Goal: Task Accomplishment & Management: Manage account settings

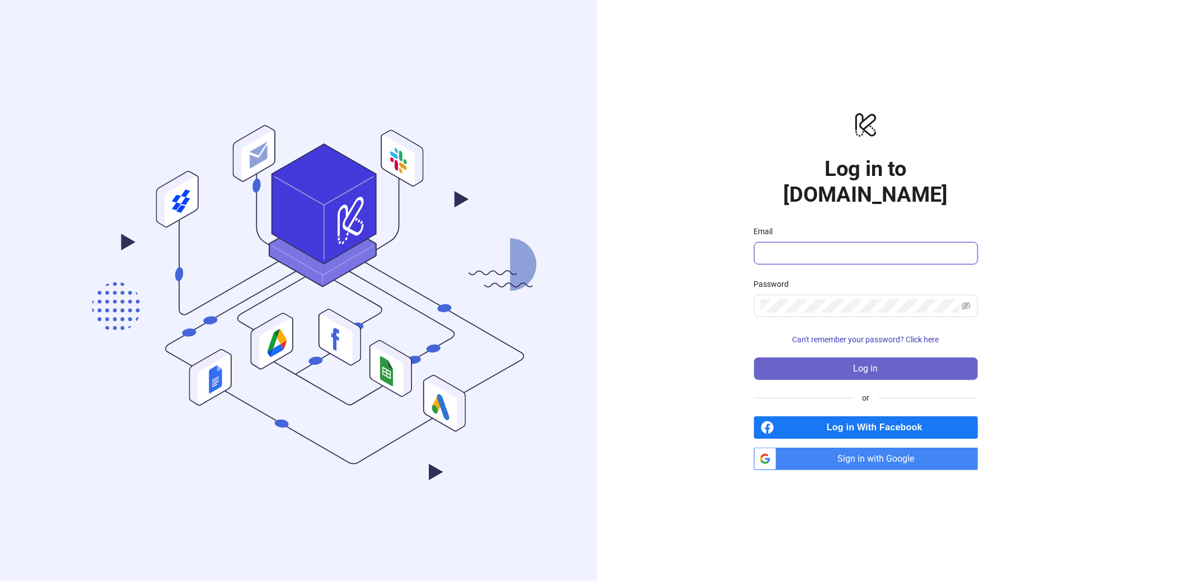
type input "**********"
click at [876, 357] on button "Log in" at bounding box center [866, 368] width 224 height 22
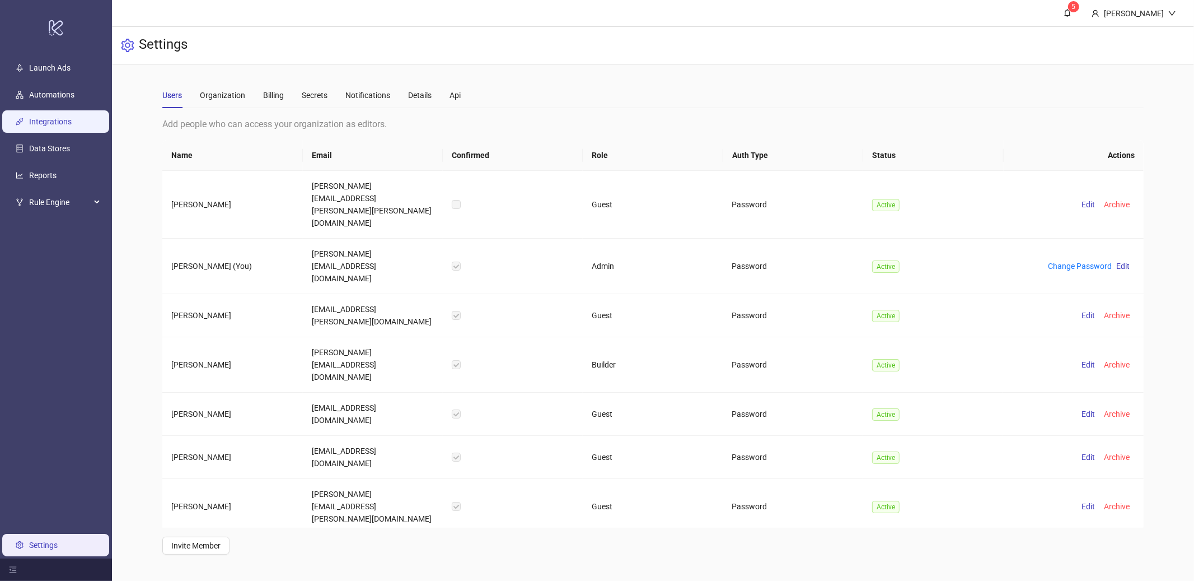
click at [40, 124] on link "Integrations" at bounding box center [50, 121] width 43 height 9
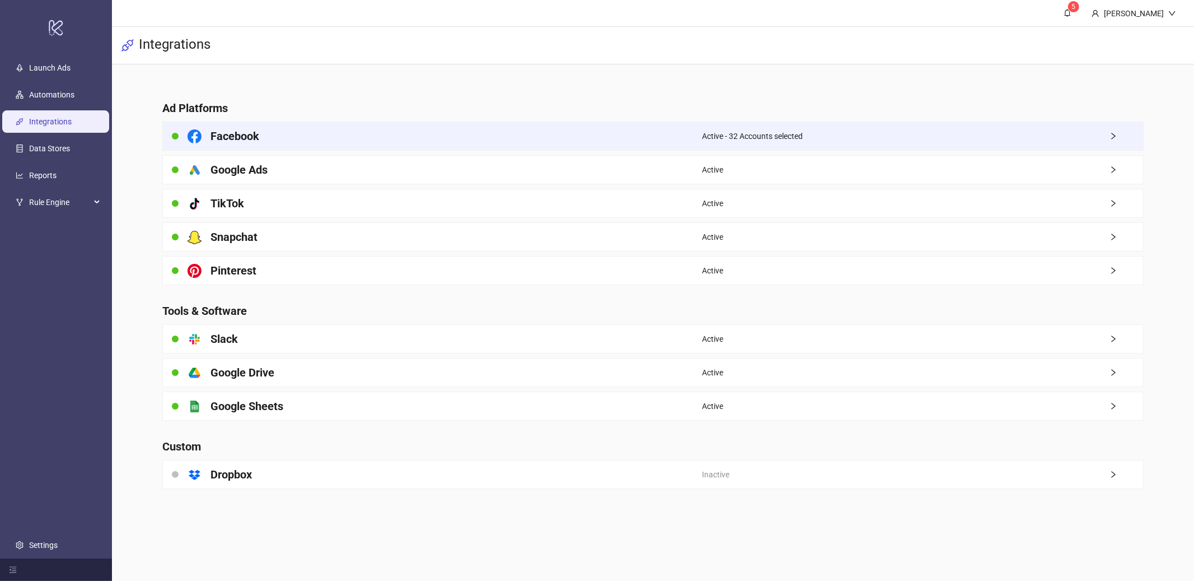
click at [780, 149] on div "Active - 32 Accounts selected" at bounding box center [922, 136] width 441 height 28
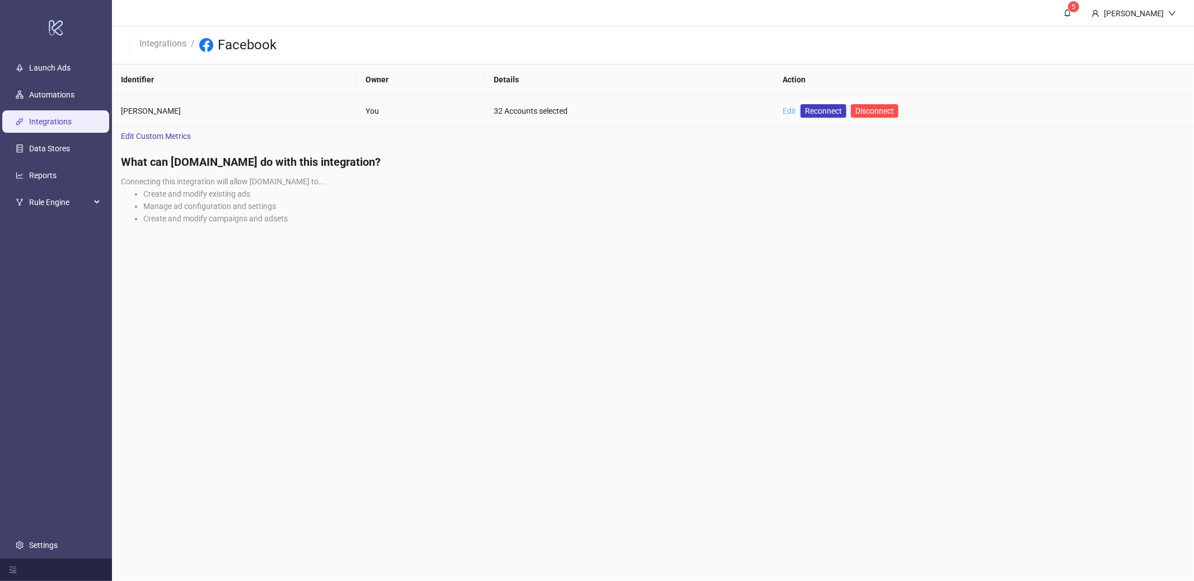
click at [790, 108] on link "Edit" at bounding box center [789, 110] width 13 height 9
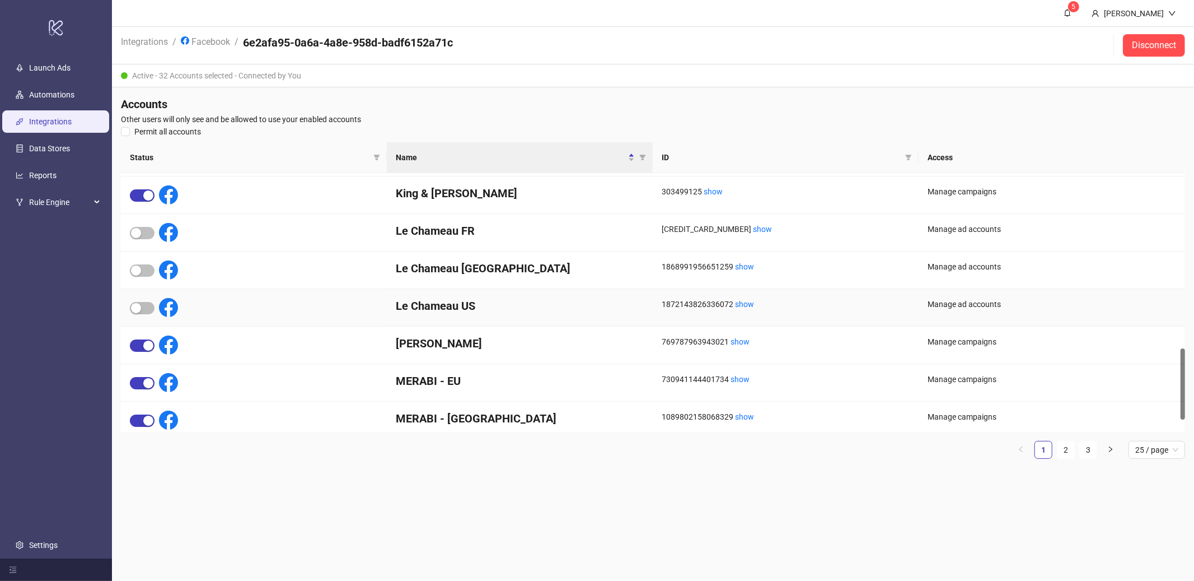
scroll to position [645, 0]
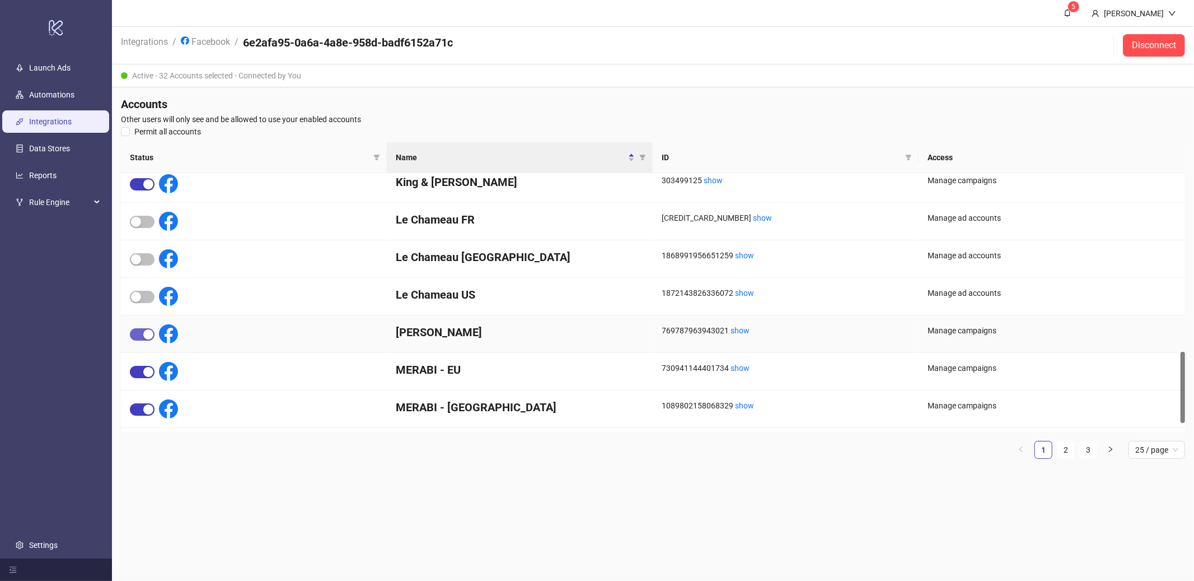
click at [151, 336] on div "button" at bounding box center [148, 334] width 10 height 10
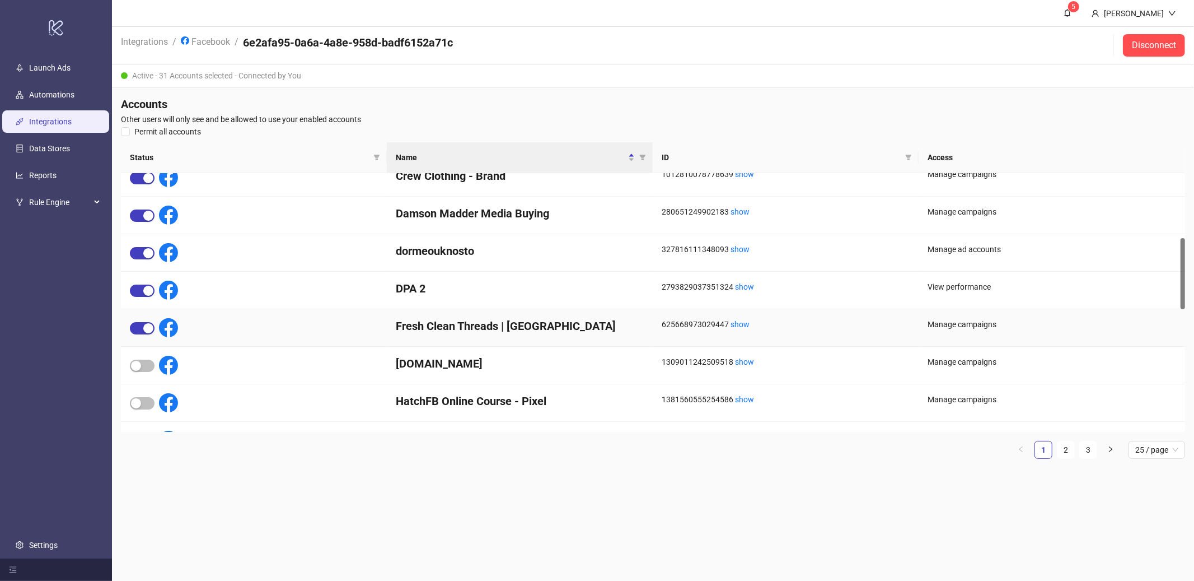
scroll to position [235, 0]
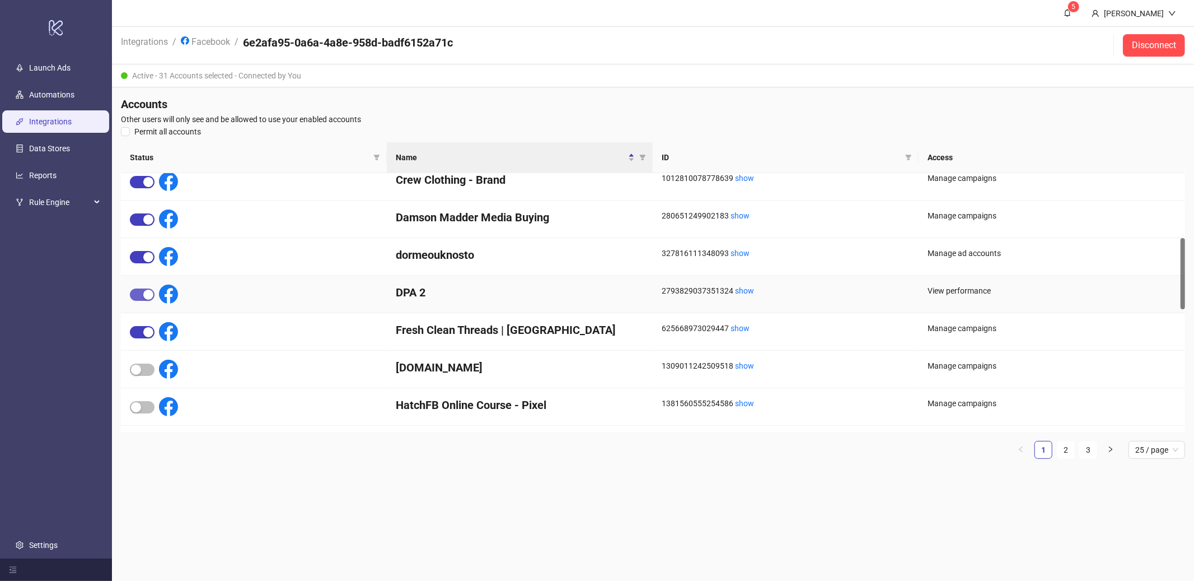
click at [145, 293] on div "button" at bounding box center [148, 294] width 10 height 10
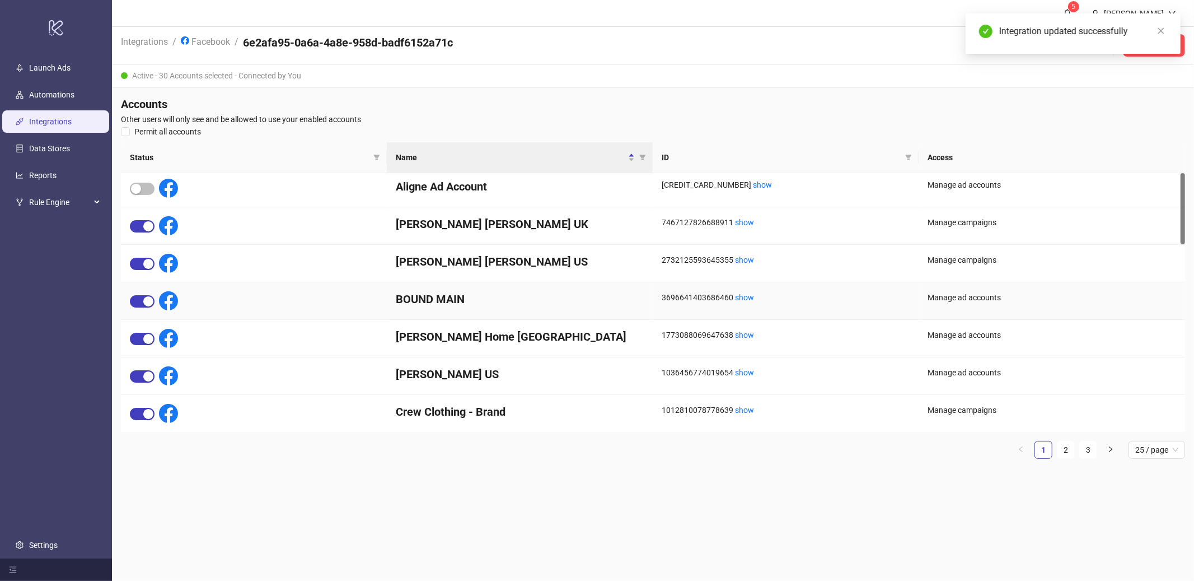
scroll to position [0, 0]
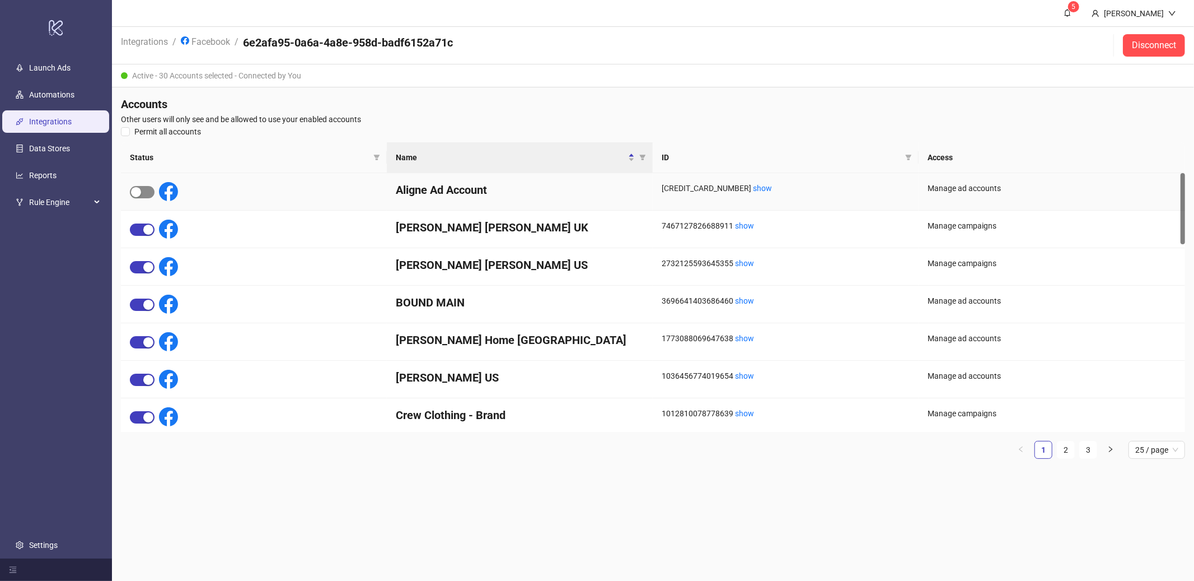
click at [138, 194] on div "button" at bounding box center [136, 192] width 10 height 10
click at [1061, 452] on link "2" at bounding box center [1066, 449] width 17 height 17
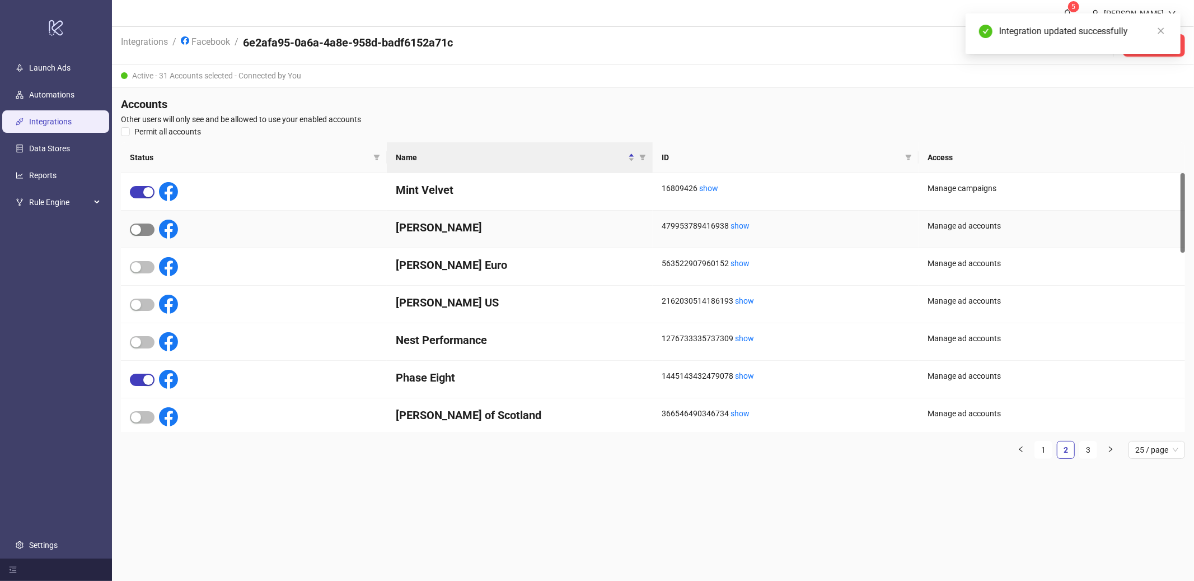
click at [133, 227] on div "button" at bounding box center [136, 229] width 10 height 10
click at [142, 265] on span "button" at bounding box center [142, 267] width 25 height 12
click at [147, 298] on span "button" at bounding box center [142, 304] width 25 height 12
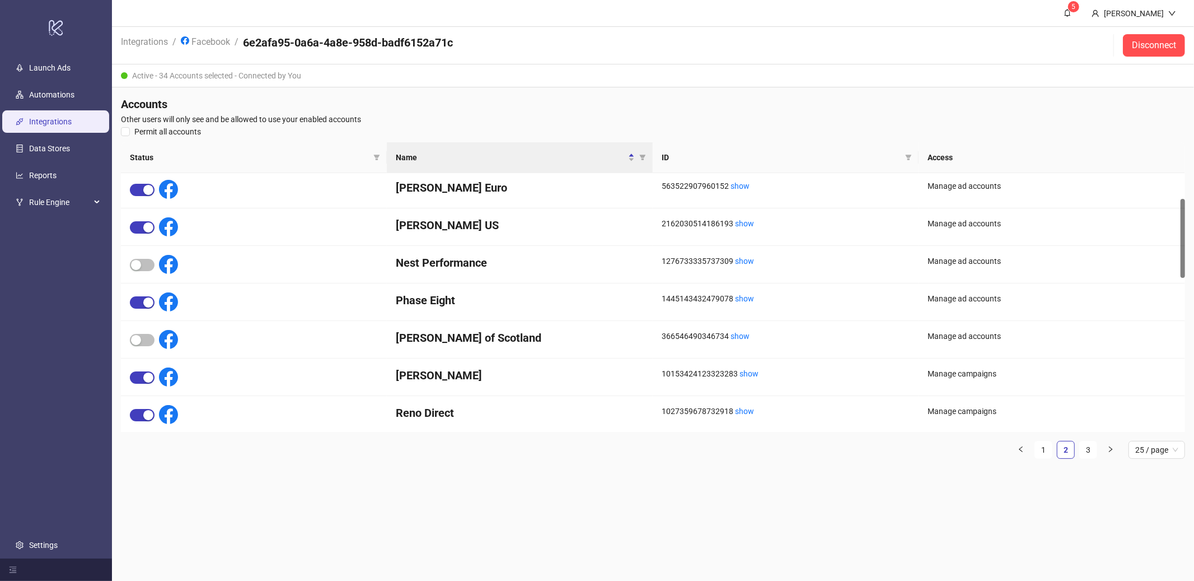
scroll to position [91, 0]
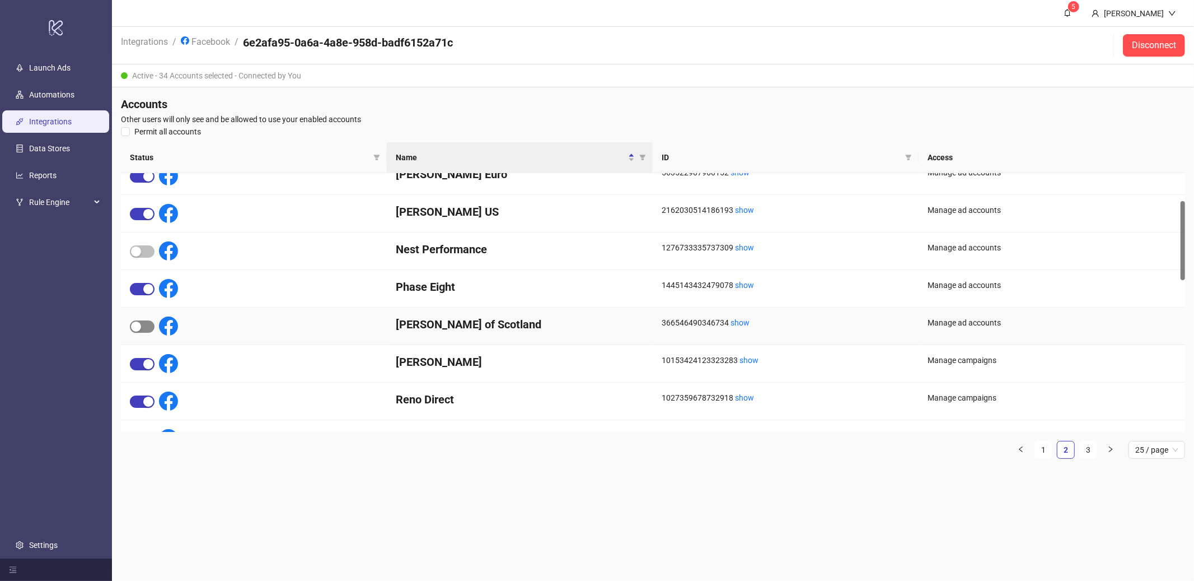
click at [134, 326] on div "button" at bounding box center [136, 326] width 10 height 10
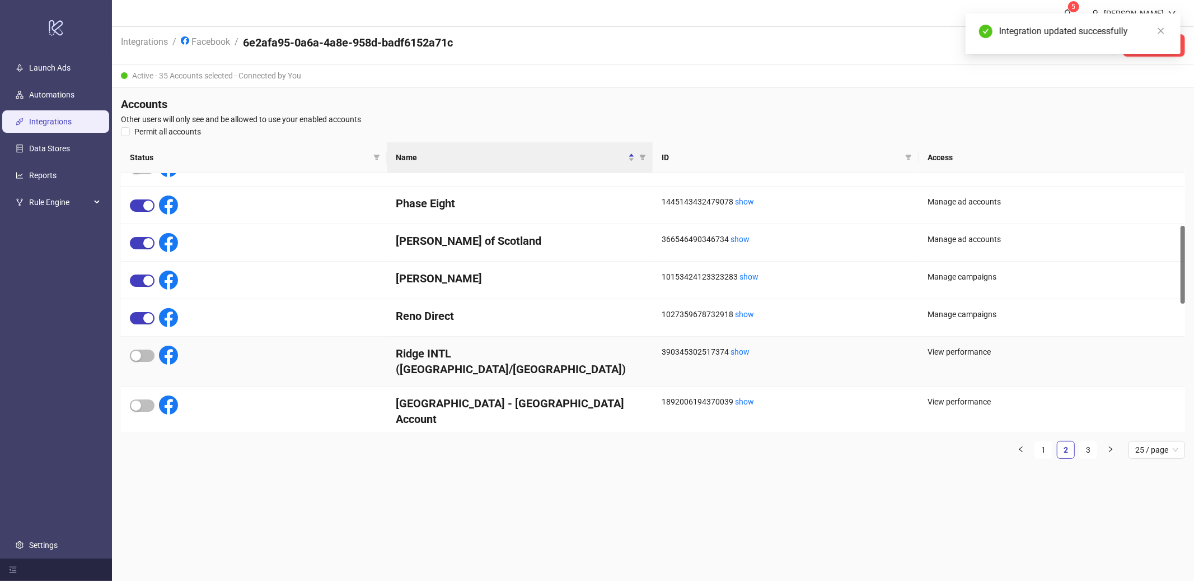
scroll to position [193, 0]
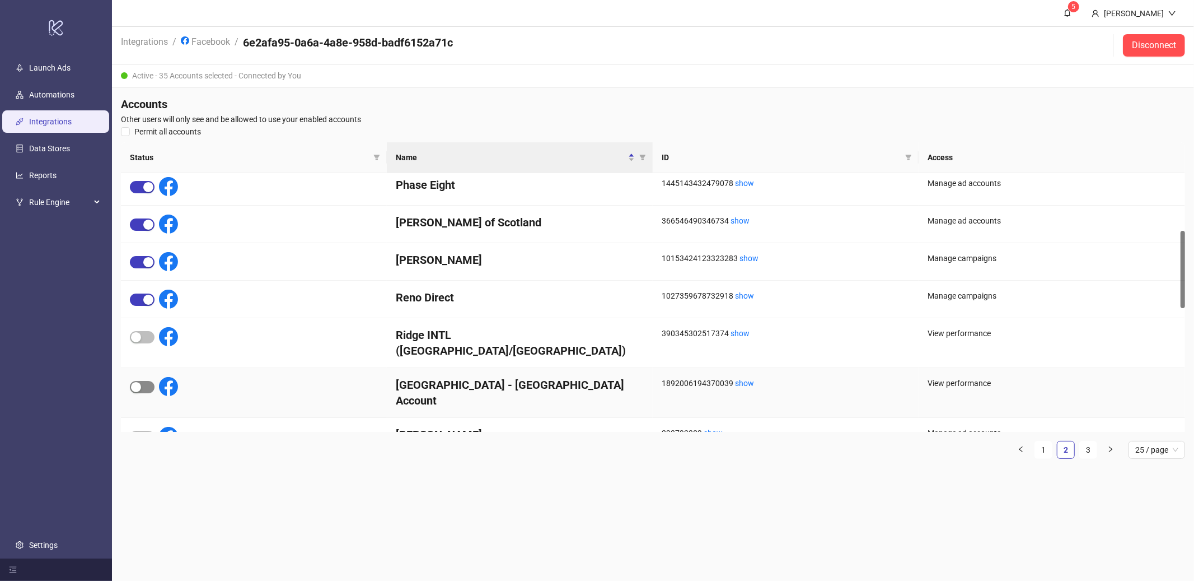
click at [135, 382] on div "button" at bounding box center [136, 387] width 10 height 10
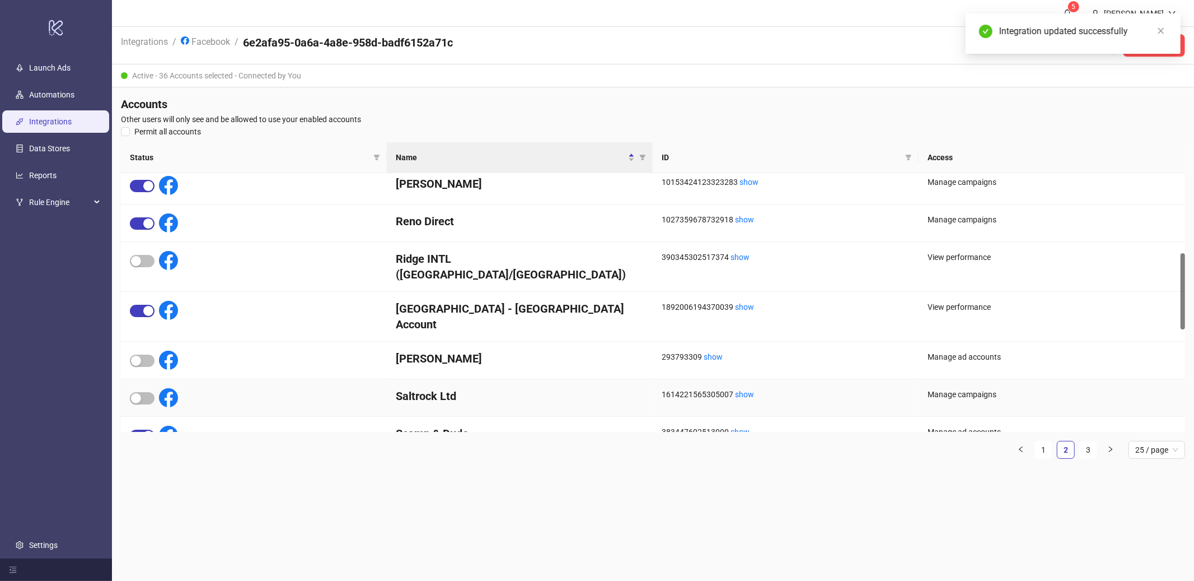
scroll to position [297, 0]
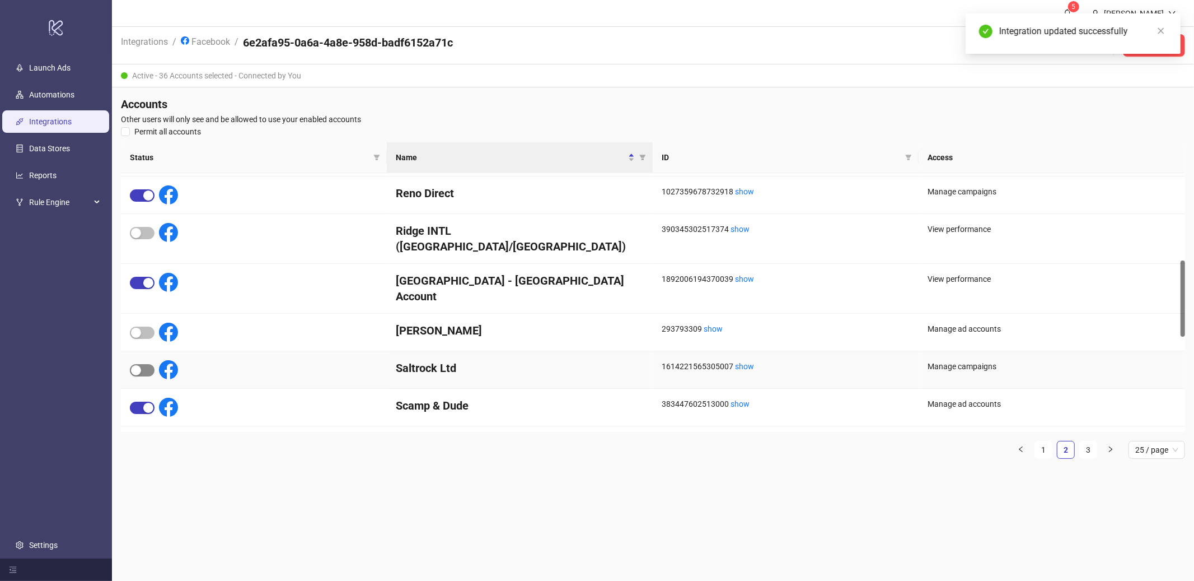
click at [144, 364] on span "button" at bounding box center [142, 370] width 25 height 12
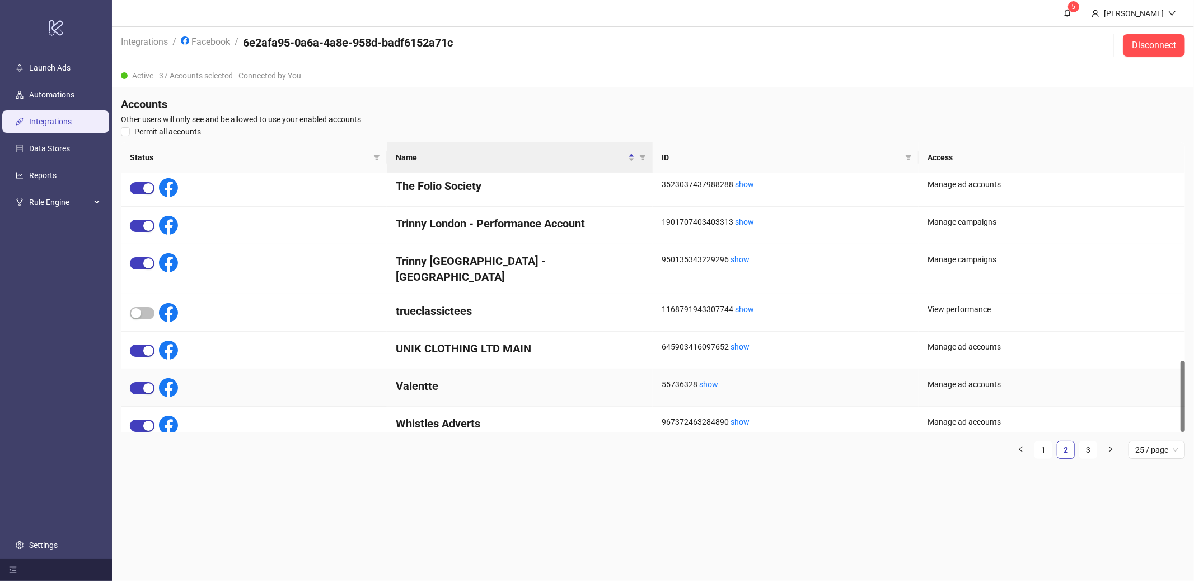
scroll to position [679, 0]
click at [1084, 448] on link "3" at bounding box center [1088, 449] width 17 height 17
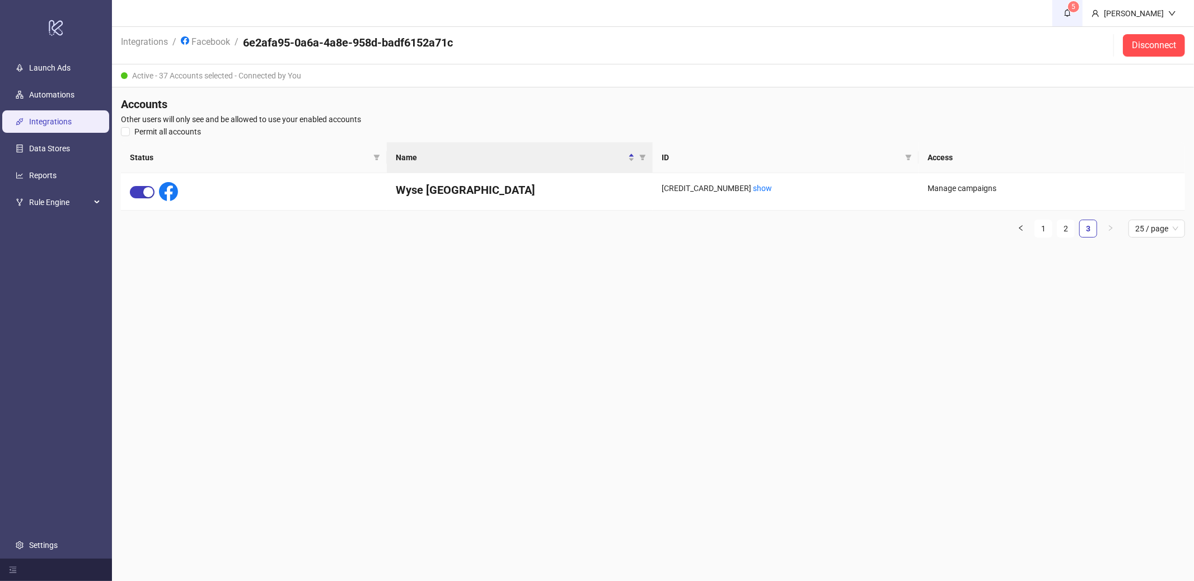
click at [1061, 18] on span "5" at bounding box center [1067, 13] width 12 height 12
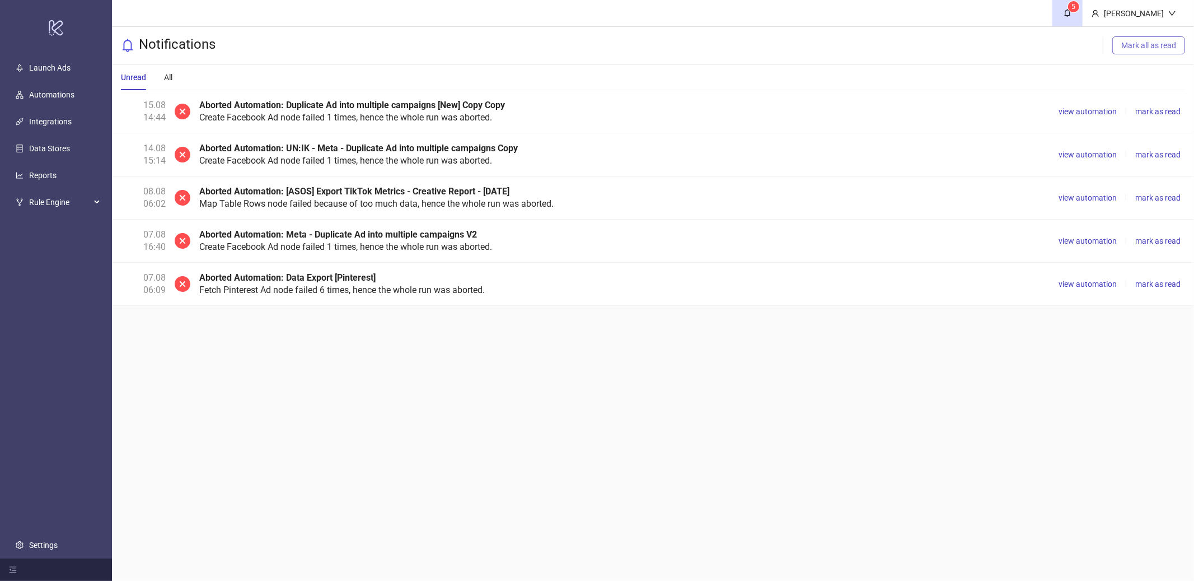
click at [1141, 47] on span "Mark all as read" at bounding box center [1148, 45] width 55 height 9
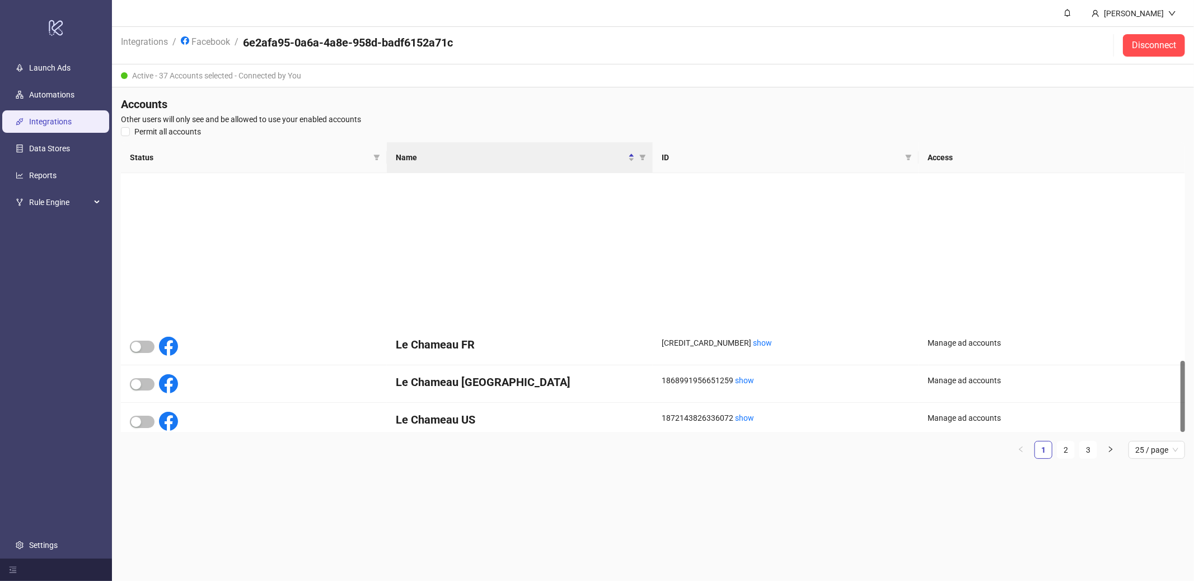
scroll to position [679, 0]
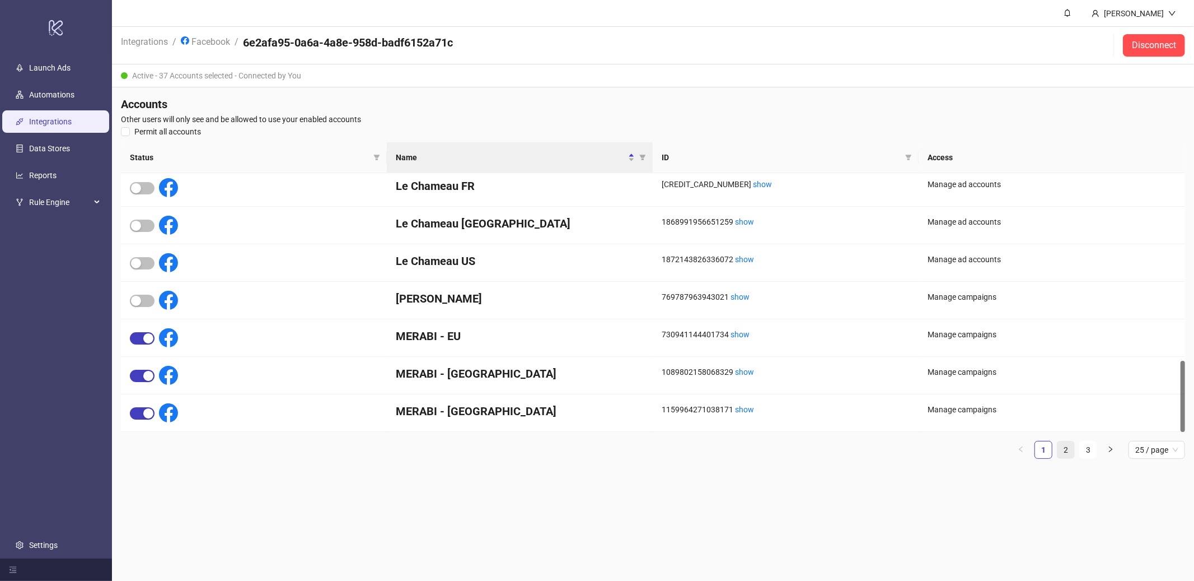
click at [1072, 451] on link "2" at bounding box center [1066, 449] width 17 height 17
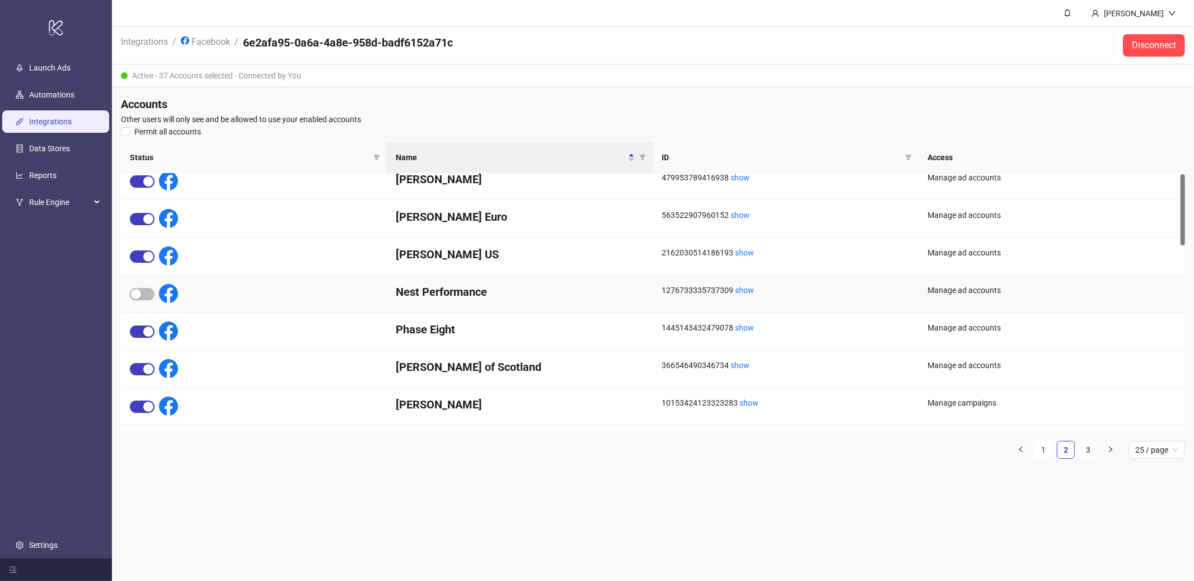
scroll to position [0, 0]
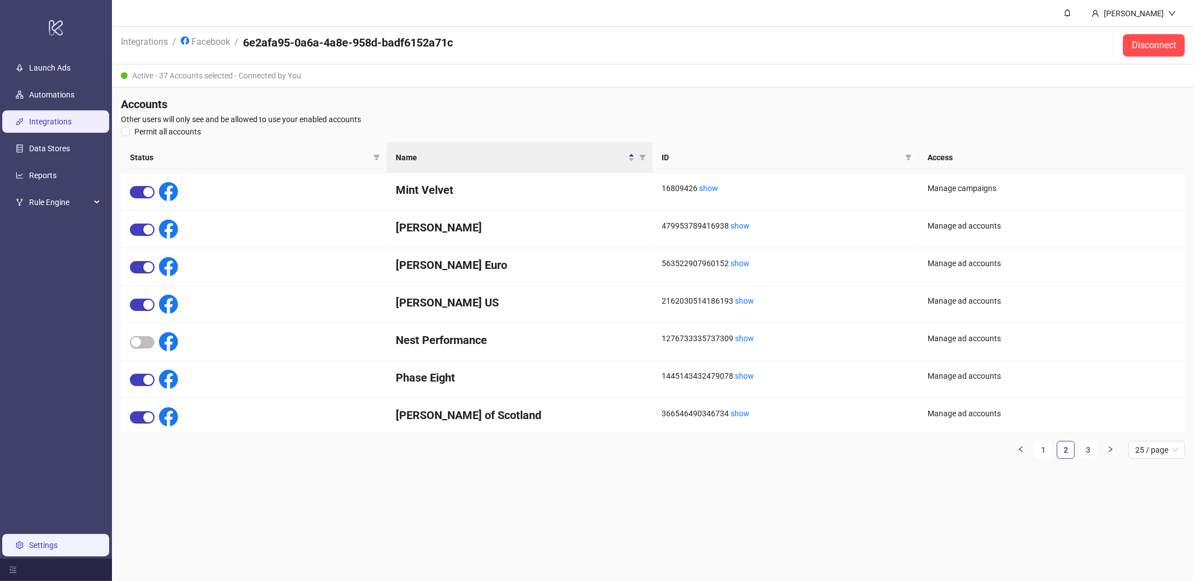
click at [39, 540] on link "Settings" at bounding box center [43, 544] width 29 height 9
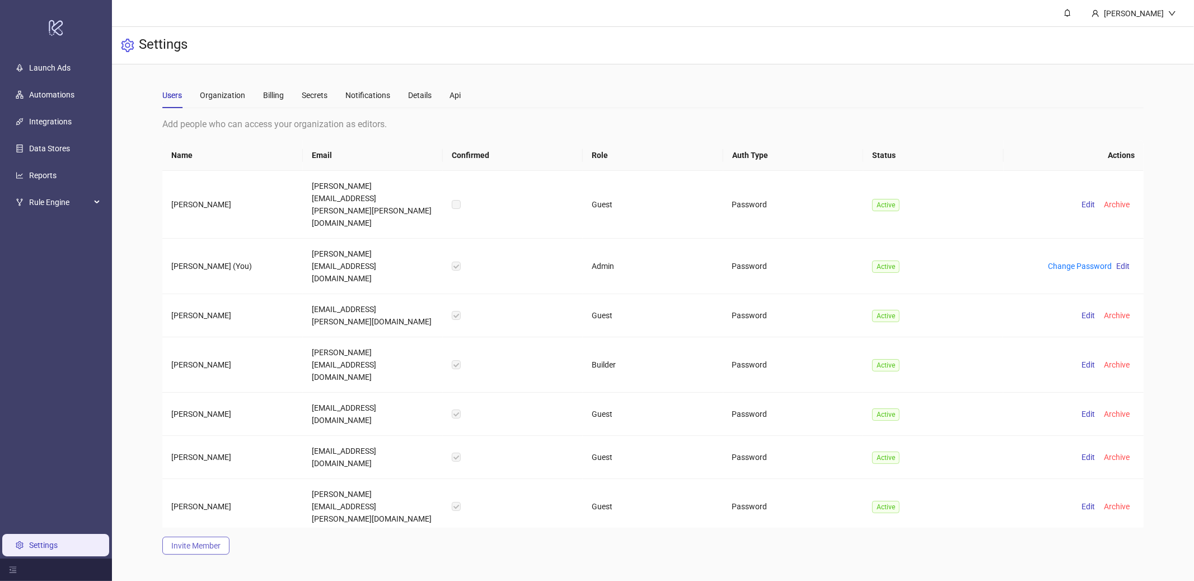
click at [190, 553] on button "Invite Member" at bounding box center [195, 545] width 67 height 18
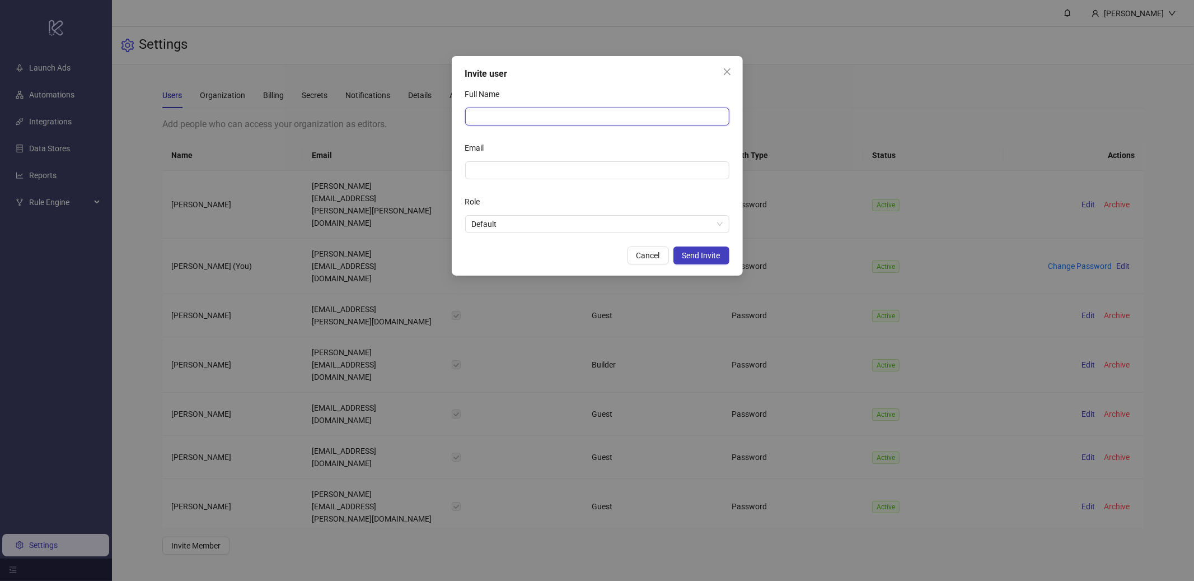
click at [509, 121] on input "Full Name" at bounding box center [597, 116] width 264 height 18
type input "**********"
click at [520, 170] on input "Email" at bounding box center [596, 170] width 249 height 12
type input "**********"
click at [601, 198] on div "Role" at bounding box center [597, 204] width 264 height 22
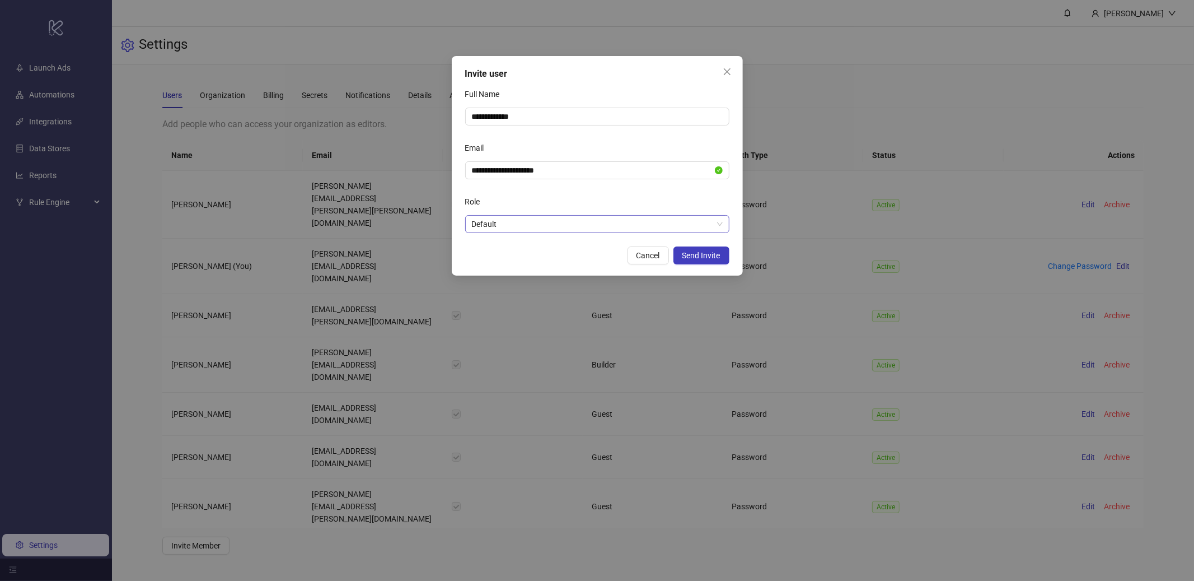
click at [595, 228] on span "Default" at bounding box center [597, 224] width 251 height 17
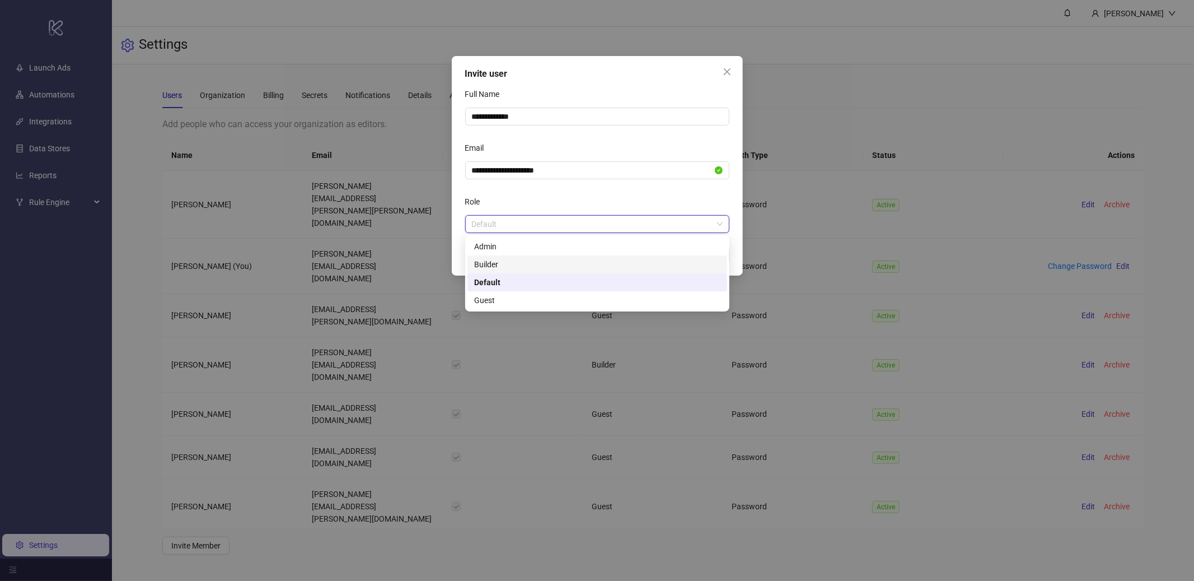
click at [516, 267] on div "Builder" at bounding box center [597, 264] width 246 height 12
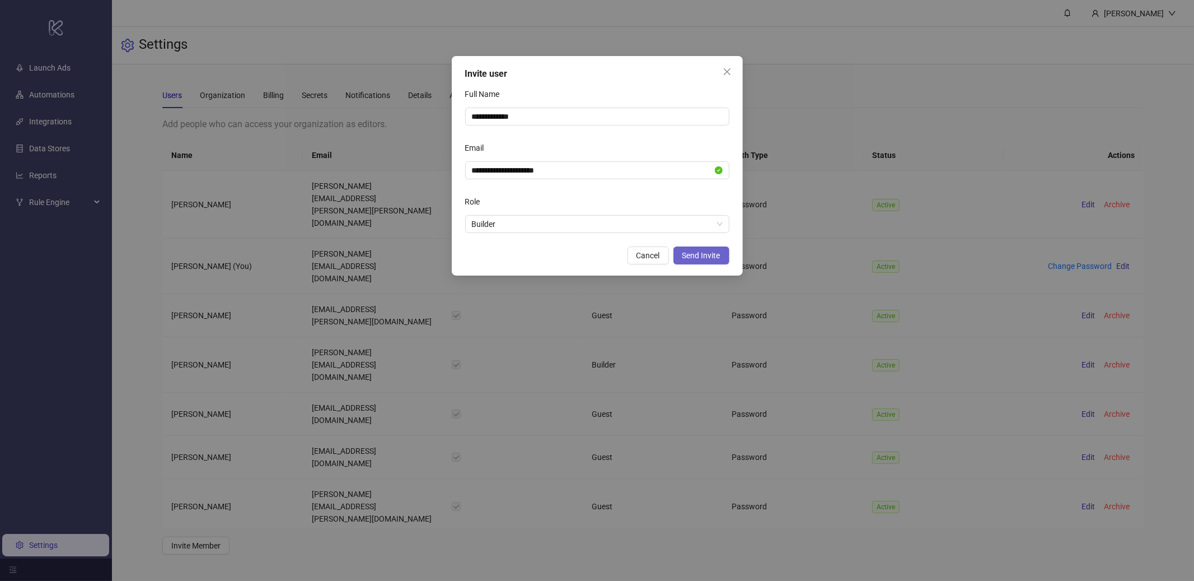
click at [709, 255] on span "Send Invite" at bounding box center [701, 255] width 38 height 9
